Goal: Task Accomplishment & Management: Complete application form

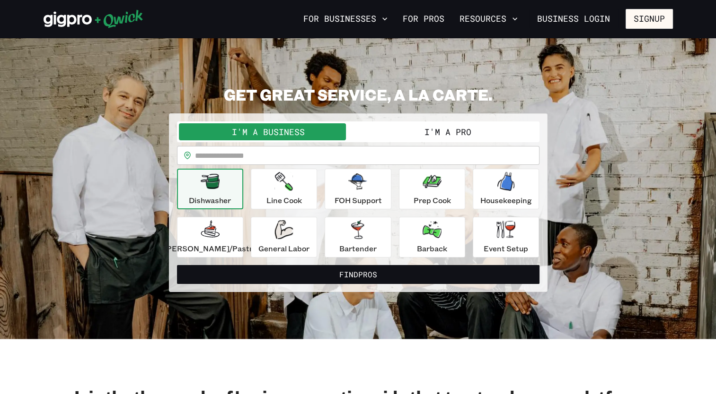
click at [416, 137] on button "I'm a Pro" at bounding box center [447, 131] width 179 height 17
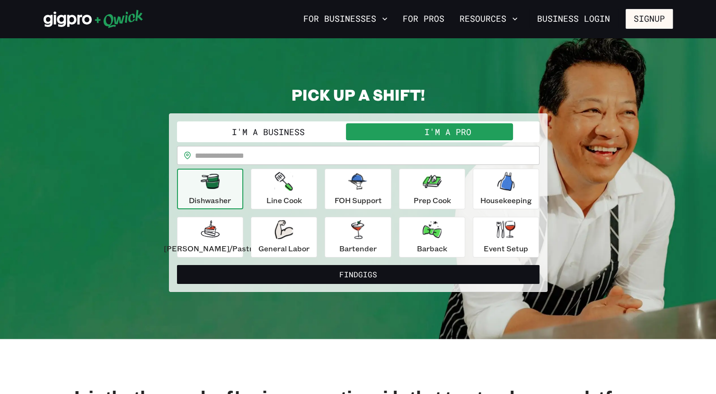
click at [369, 155] on input "text" at bounding box center [367, 155] width 344 height 19
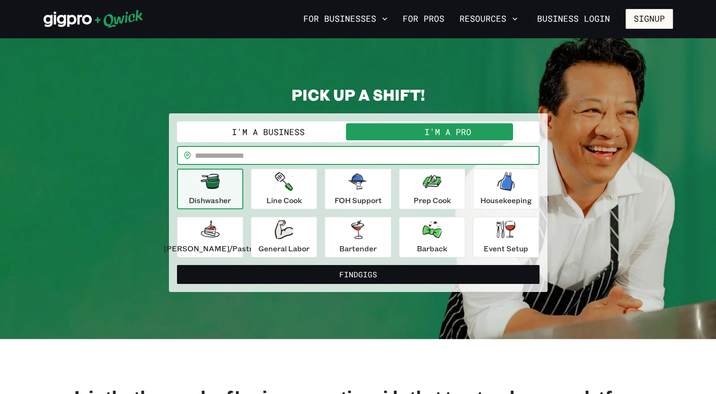
type input "*****"
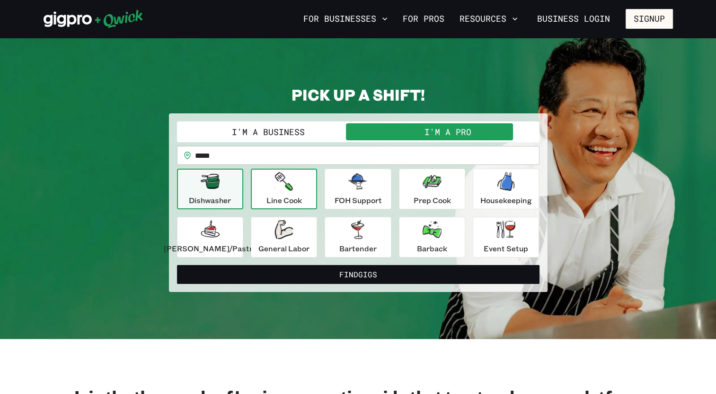
click at [291, 191] on div "Line Cook" at bounding box center [283, 189] width 35 height 34
click at [231, 196] on p "Dishwasher" at bounding box center [210, 200] width 42 height 11
click at [227, 243] on p "[PERSON_NAME]/Pastry" at bounding box center [210, 248] width 93 height 11
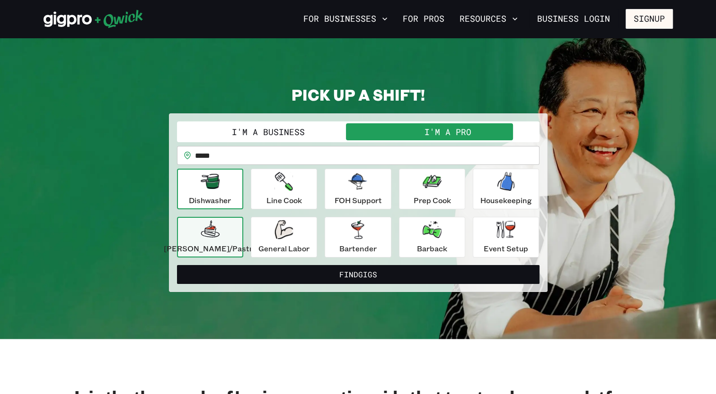
click at [229, 195] on p "Dishwasher" at bounding box center [210, 200] width 42 height 11
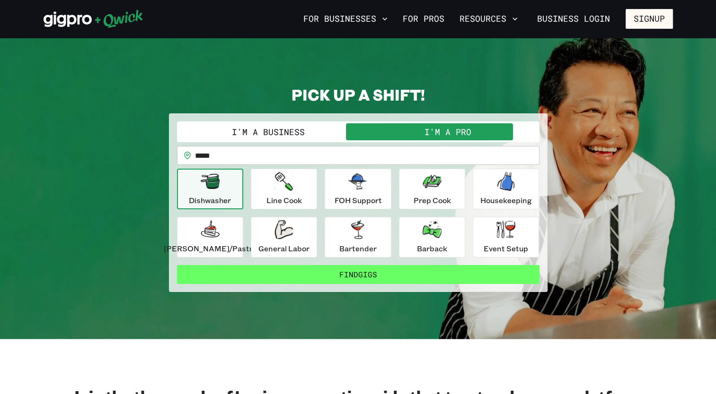
click at [358, 273] on button "Find Gigs" at bounding box center [358, 274] width 362 height 19
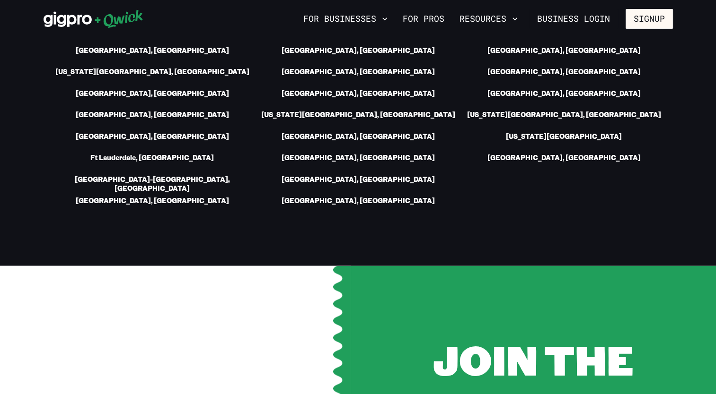
scroll to position [1576, 0]
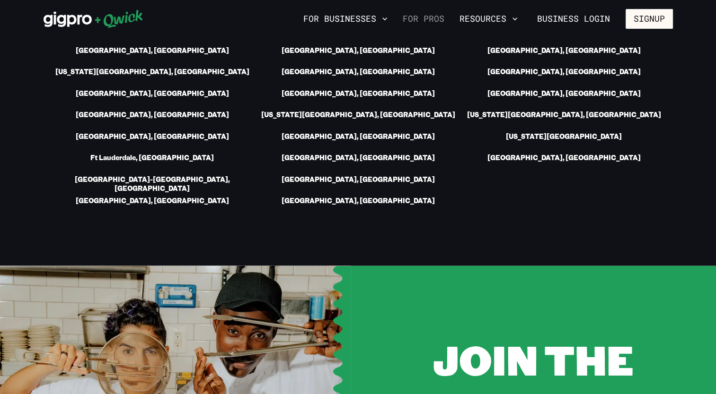
click at [418, 21] on link "For Pros" at bounding box center [423, 19] width 49 height 16
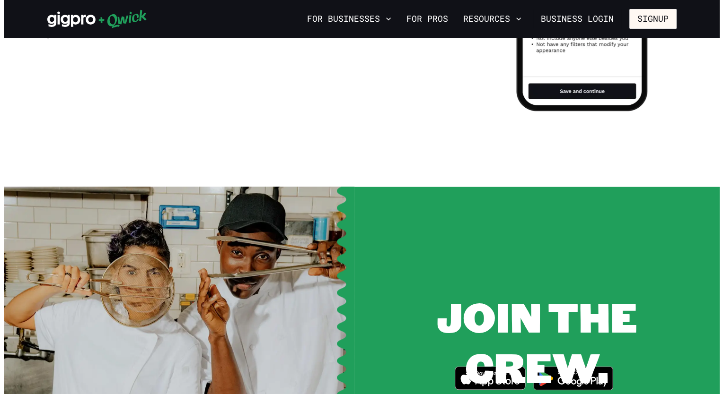
scroll to position [1075, 0]
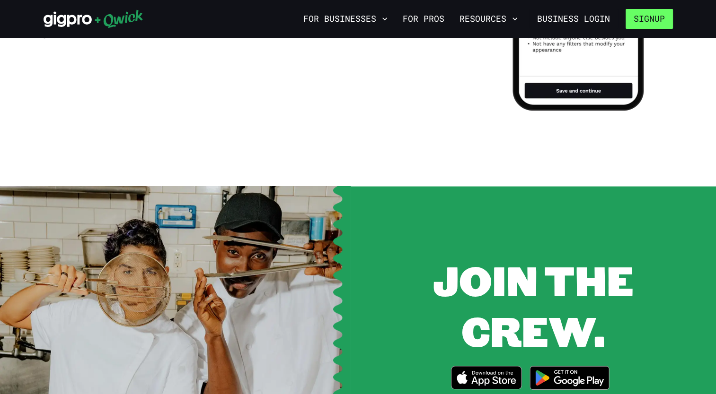
click at [656, 25] on button "Signup" at bounding box center [648, 19] width 47 height 20
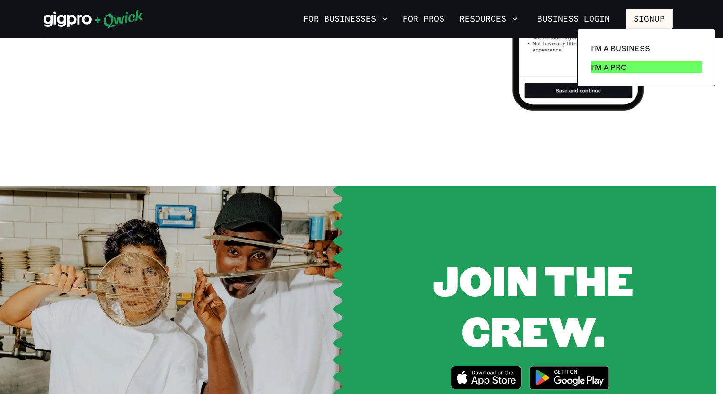
click at [621, 69] on p "I'm a Pro" at bounding box center [609, 66] width 36 height 11
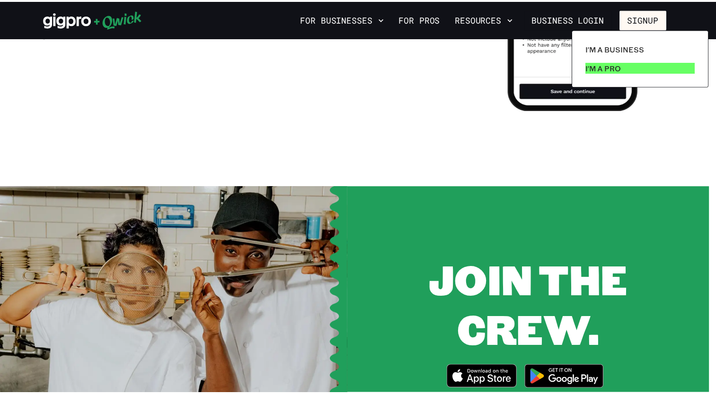
scroll to position [0, 0]
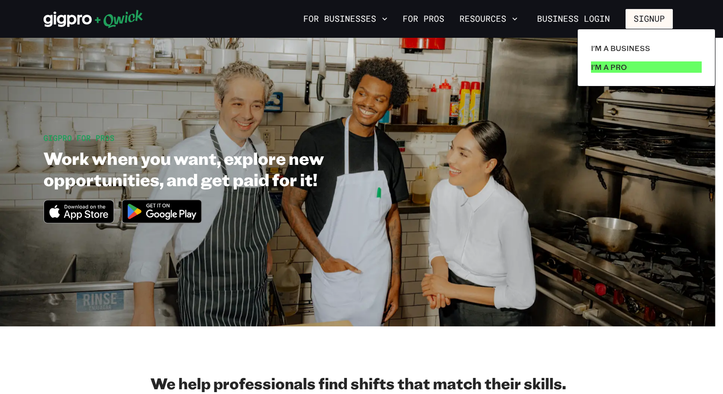
click at [614, 68] on p "I'm a Pro" at bounding box center [609, 66] width 36 height 11
click at [609, 66] on p "I'm a Pro" at bounding box center [609, 66] width 36 height 11
click at [611, 65] on p "I'm a Pro" at bounding box center [609, 66] width 36 height 11
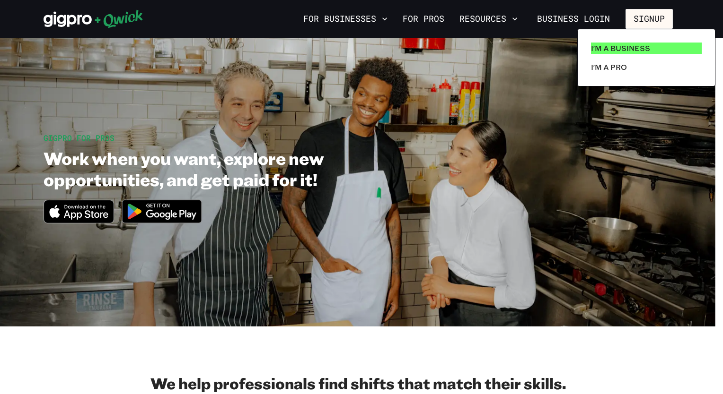
click at [624, 44] on p "I'm a Business" at bounding box center [620, 48] width 59 height 11
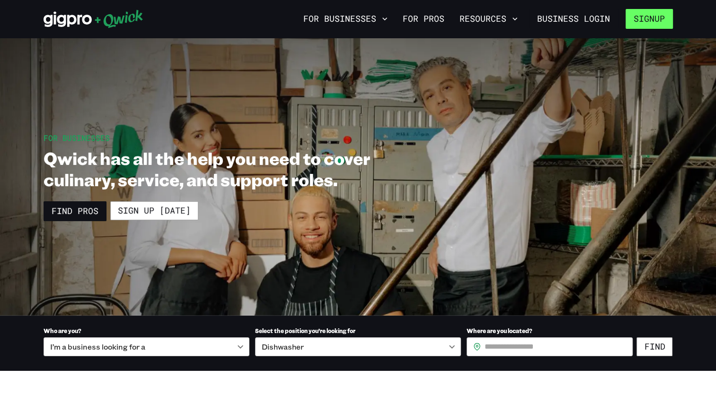
click at [637, 26] on button "Signup" at bounding box center [648, 19] width 47 height 20
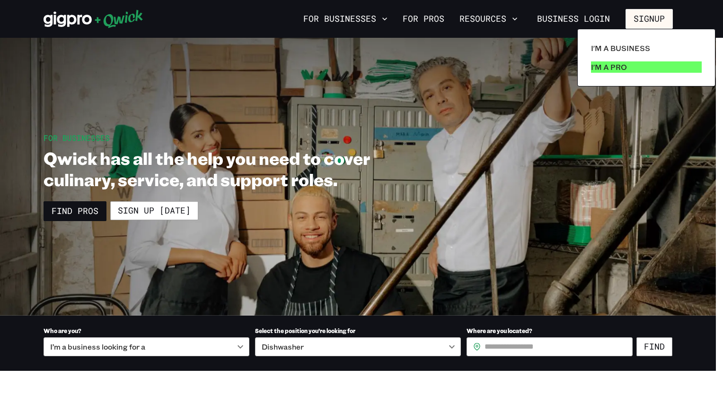
click at [624, 67] on p "I'm a Pro" at bounding box center [609, 66] width 36 height 11
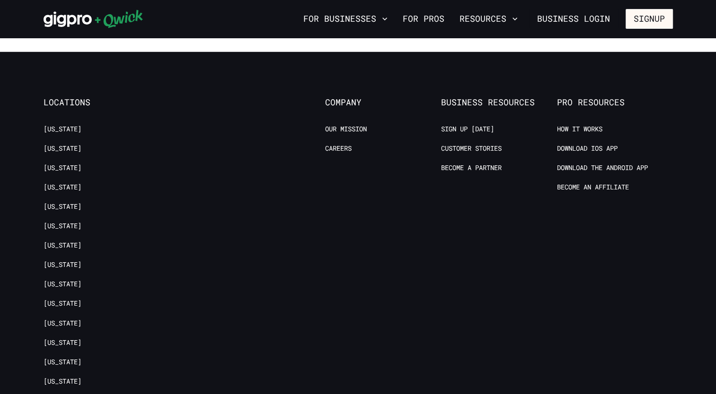
scroll to position [1866, 0]
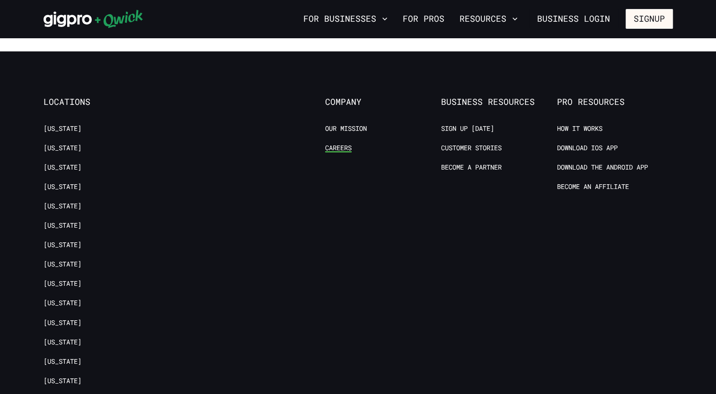
click at [346, 144] on link "Careers" at bounding box center [338, 148] width 26 height 9
